Goal: Find specific page/section: Find specific page/section

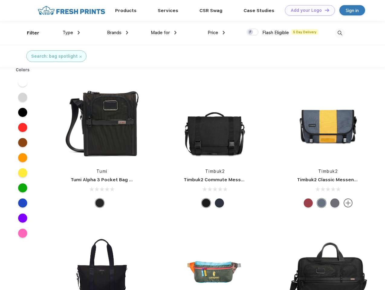
click at [308, 10] on link "Add your Logo Design Tool" at bounding box center [310, 10] width 50 height 11
click at [0, 0] on div "Design Tool" at bounding box center [0, 0] width 0 height 0
click at [324, 10] on link "Add your Logo Design Tool" at bounding box center [310, 10] width 50 height 11
click at [29, 33] on div "Filter" at bounding box center [33, 33] width 12 height 7
click at [71, 33] on span "Type" at bounding box center [68, 32] width 11 height 5
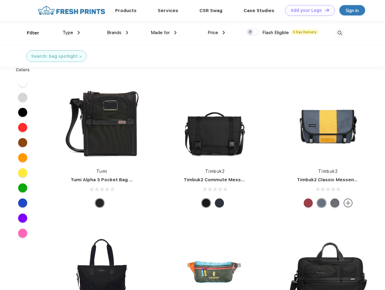
click at [118, 33] on span "Brands" at bounding box center [114, 32] width 14 height 5
click at [164, 33] on span "Made for" at bounding box center [160, 32] width 19 height 5
click at [216, 33] on span "Price" at bounding box center [213, 32] width 11 height 5
click at [253, 32] on div at bounding box center [252, 32] width 12 height 7
click at [250, 32] on input "checkbox" at bounding box center [248, 30] width 4 height 4
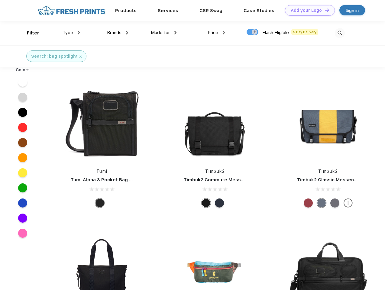
click at [340, 33] on img at bounding box center [340, 33] width 10 height 10
